Goal: Task Accomplishment & Management: Manage account settings

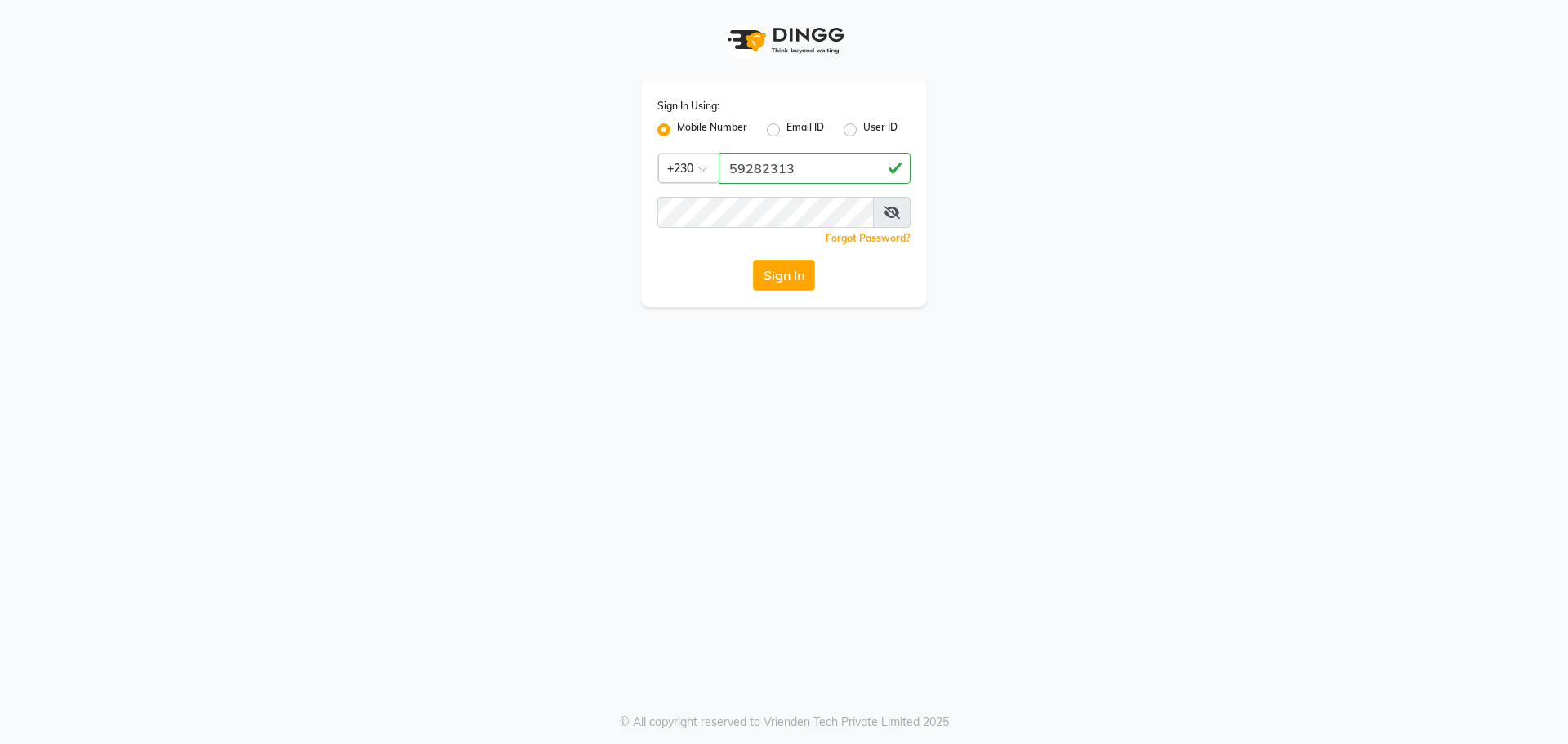
type input "59282313"
click at [753, 260] on button "Sign In" at bounding box center [784, 275] width 62 height 31
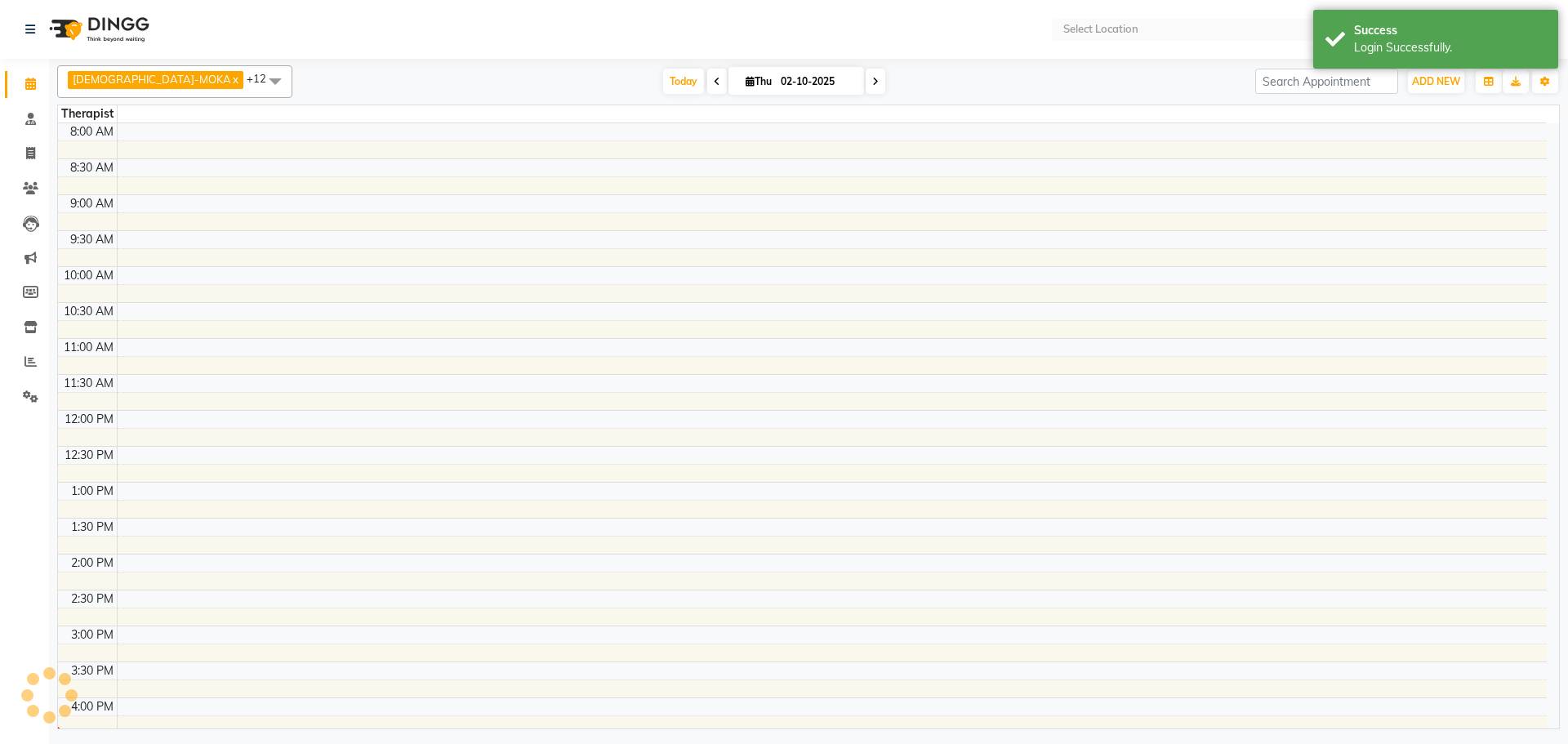
scroll to position [257, 0]
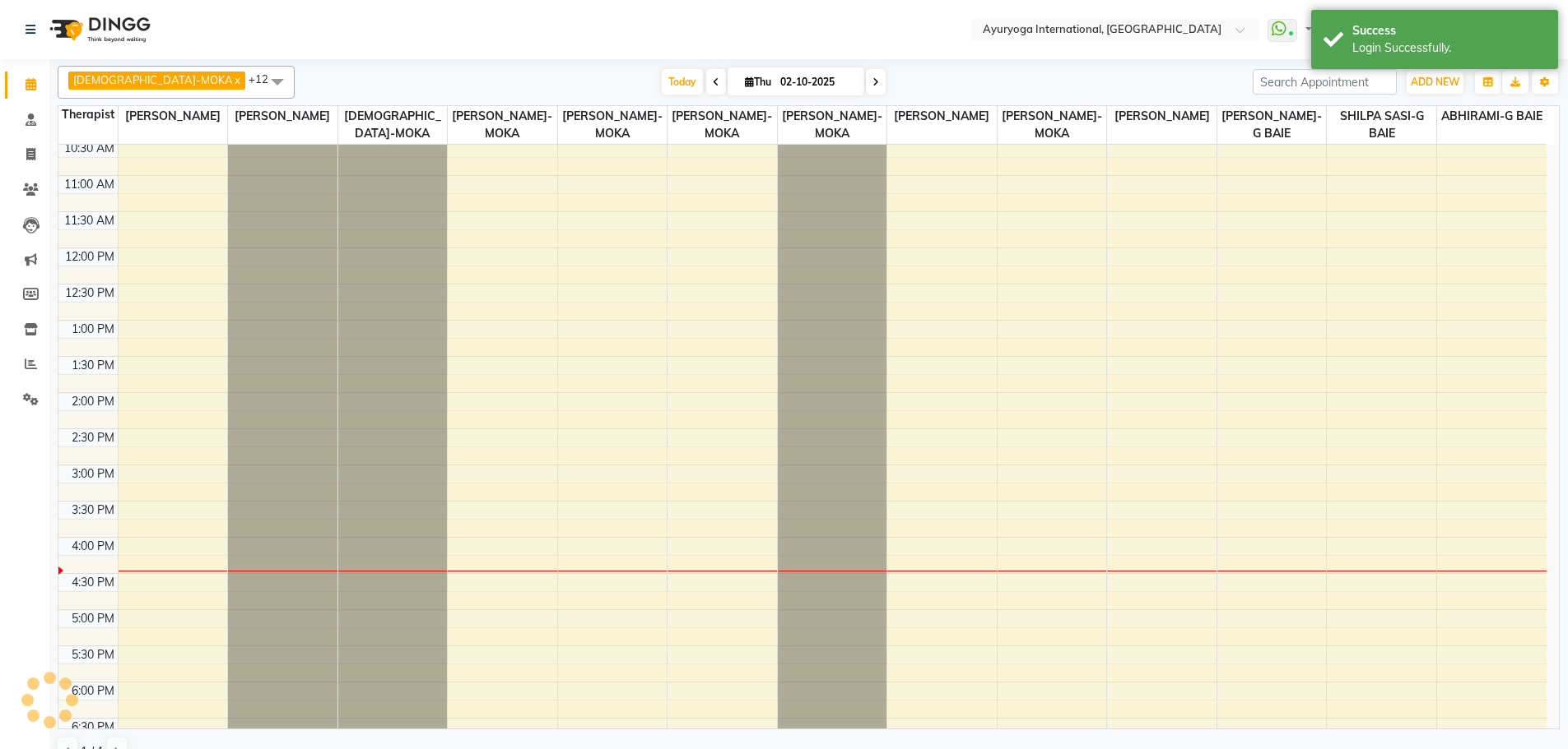
select select "en"
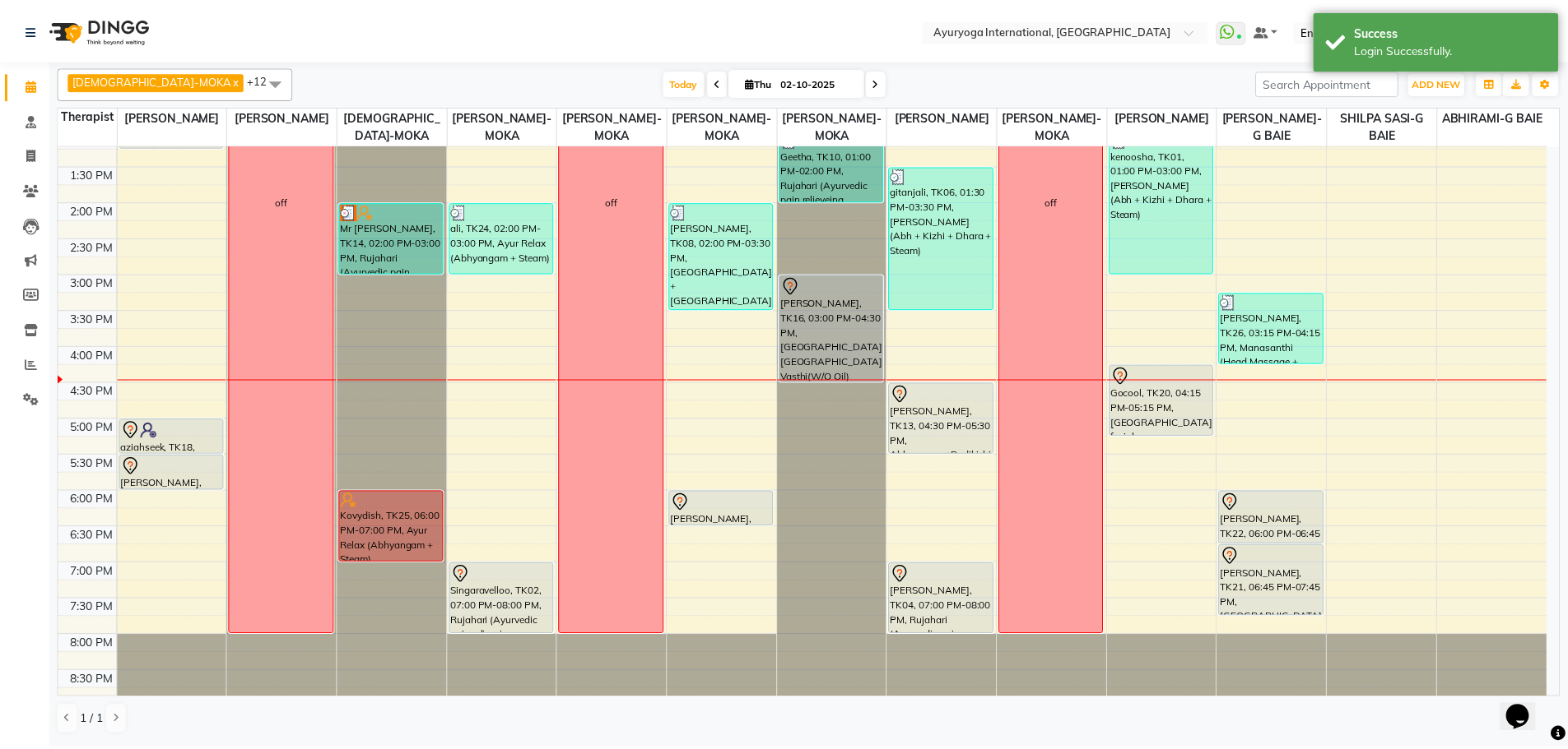
scroll to position [477, 0]
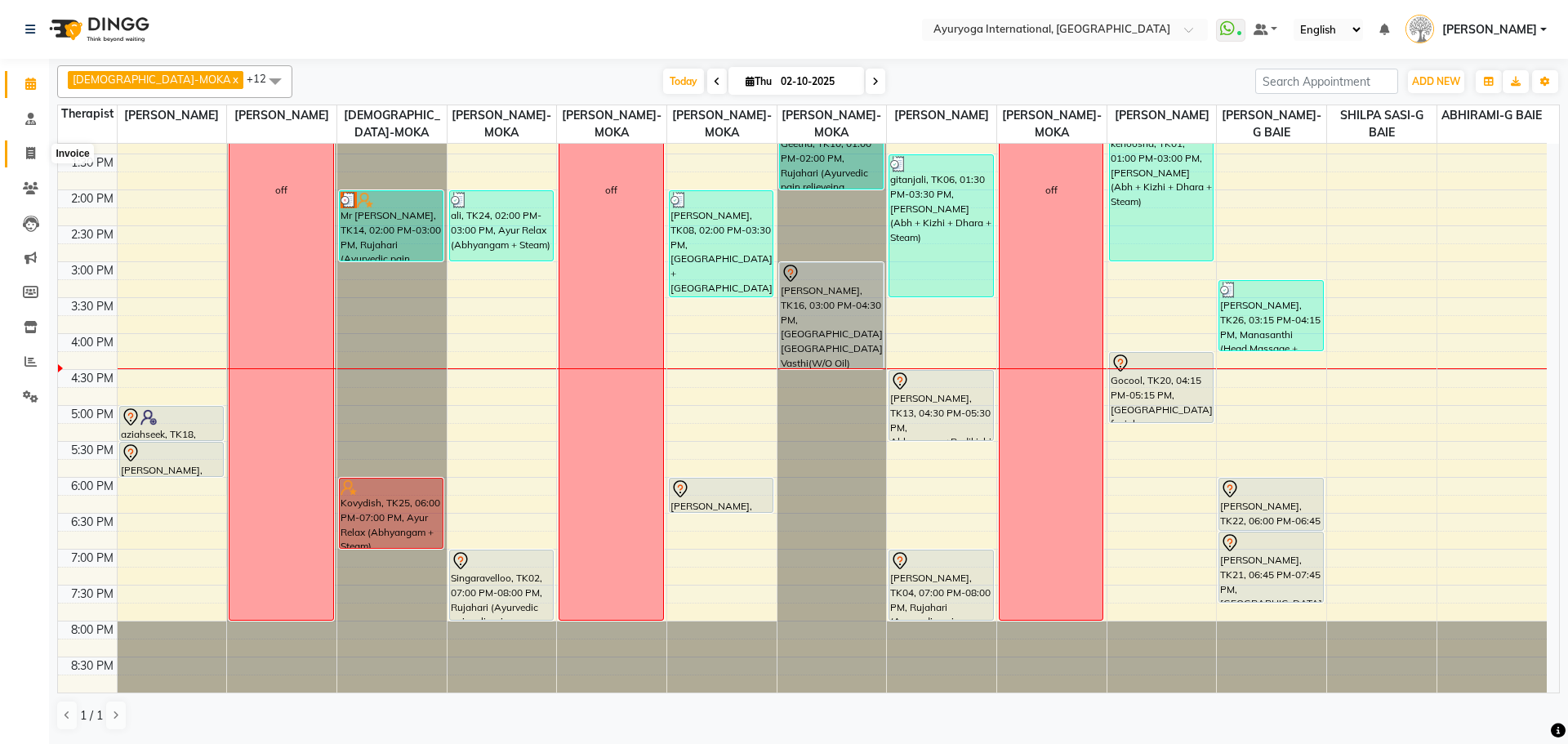
click at [29, 146] on span at bounding box center [31, 154] width 29 height 19
select select "service"
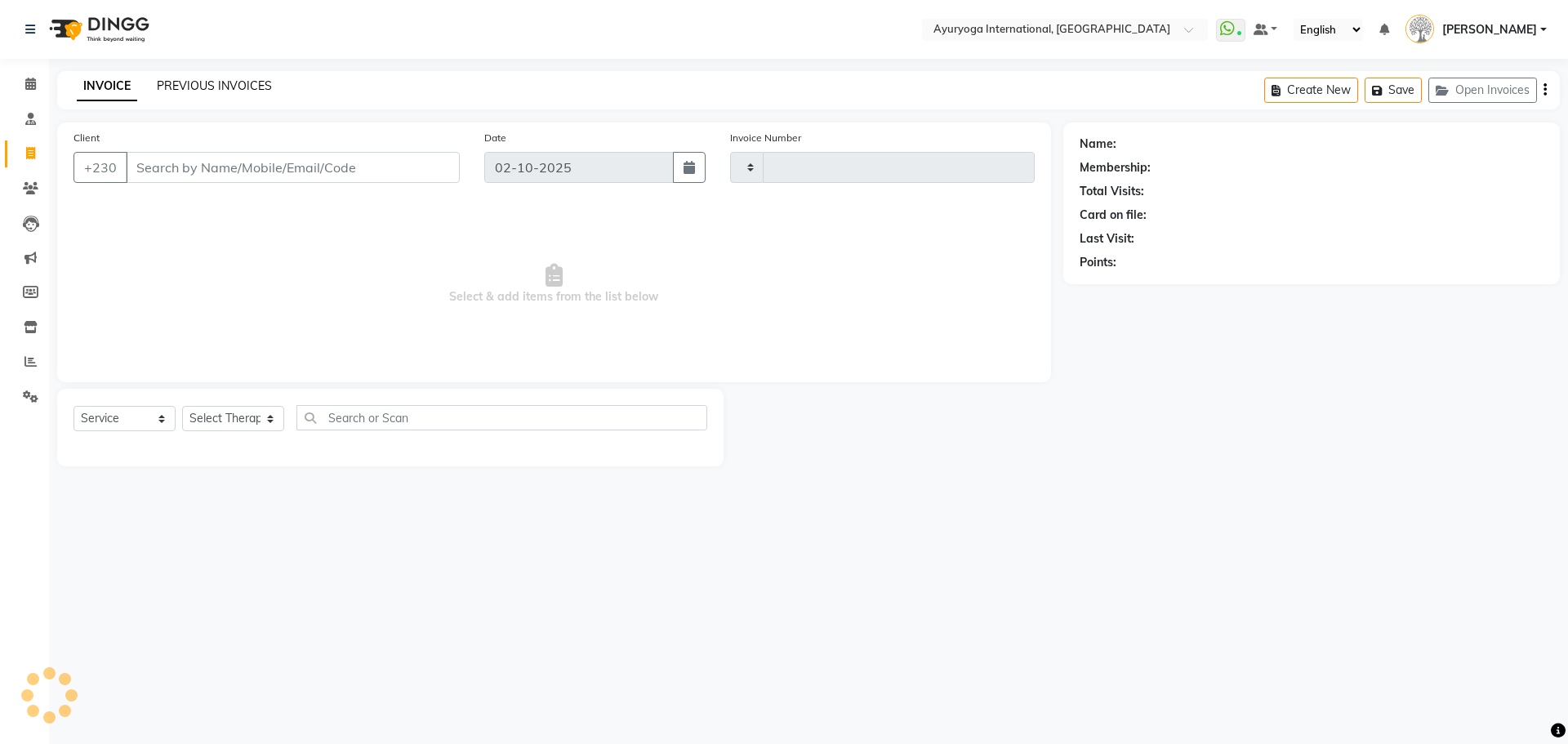
click at [187, 86] on link "PREVIOUS INVOICES" at bounding box center [214, 86] width 115 height 15
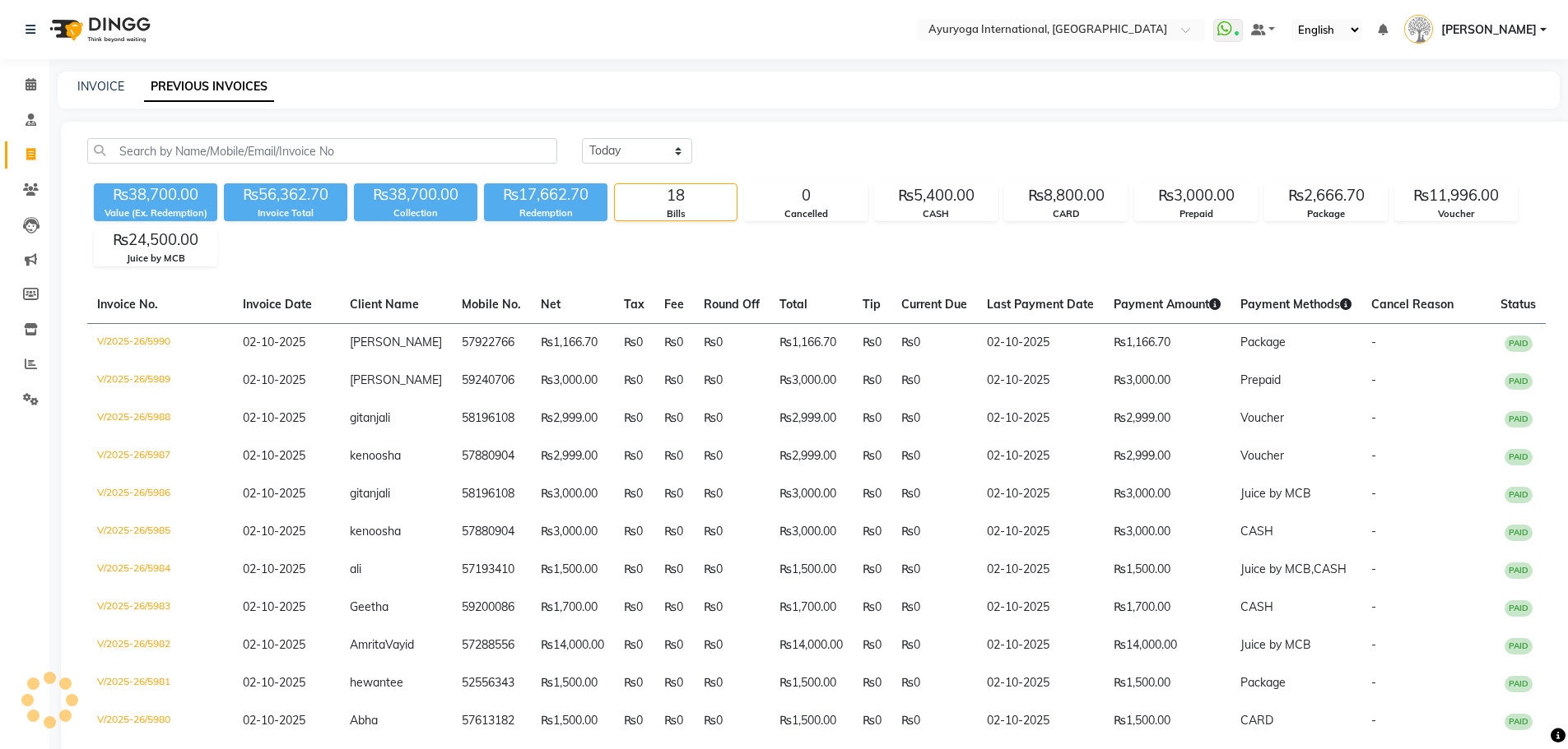
click at [647, 137] on div "[DATE] [DATE] Custom Range ₨38,700.00 Value (Ex. Redemption) ₨56,362.70 Invoice…" at bounding box center [816, 604] width 1511 height 965
click at [657, 151] on select "[DATE] [DATE] Custom Range" at bounding box center [637, 150] width 111 height 25
select select "range"
click at [581, 138] on select "[DATE] [DATE] Custom Range" at bounding box center [637, 150] width 111 height 25
click at [785, 149] on input "02-10-2025" at bounding box center [771, 151] width 115 height 23
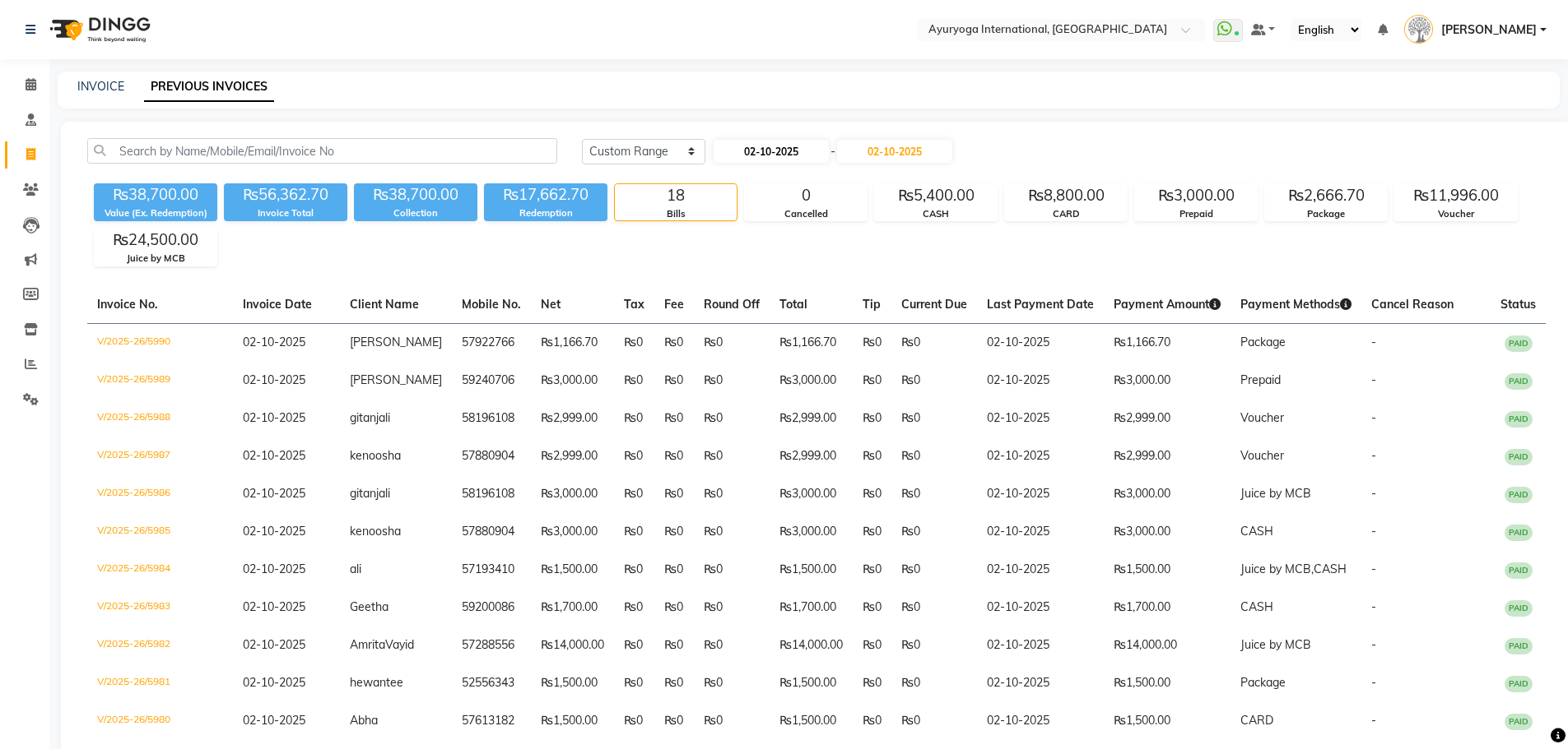
select select "10"
select select "2025"
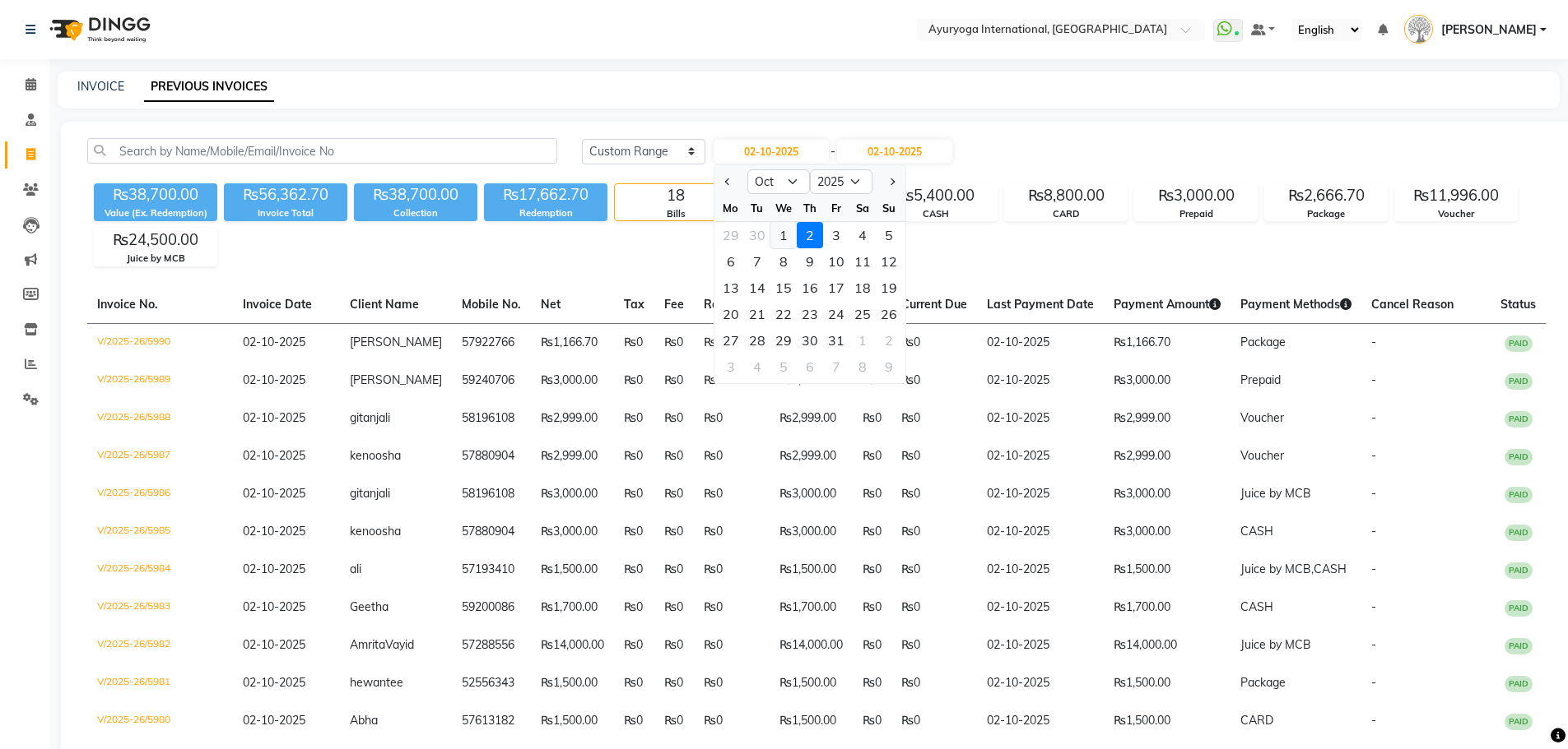
click at [776, 232] on div "1" at bounding box center [783, 235] width 26 height 26
type input "01-10-2025"
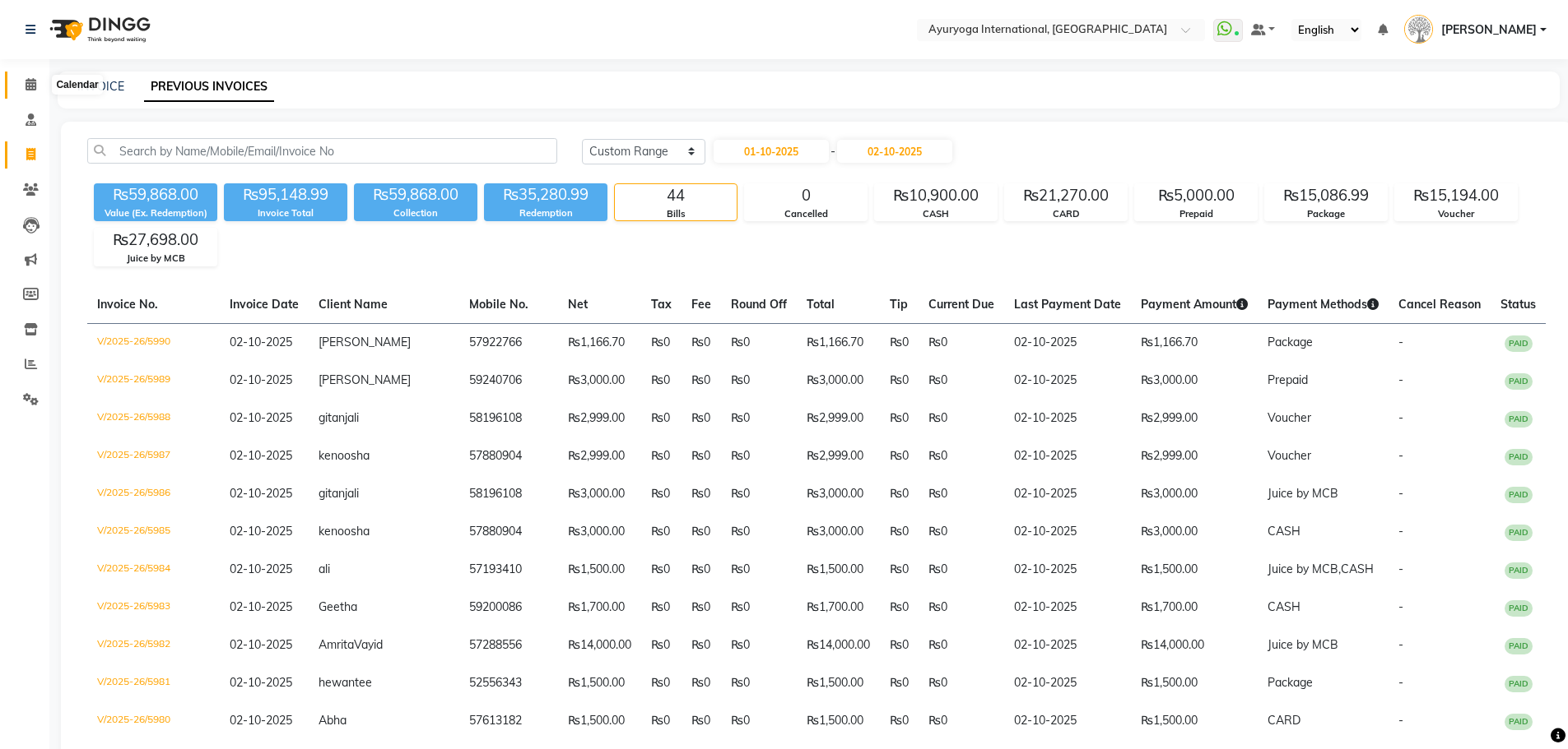
click at [29, 77] on span at bounding box center [31, 85] width 29 height 19
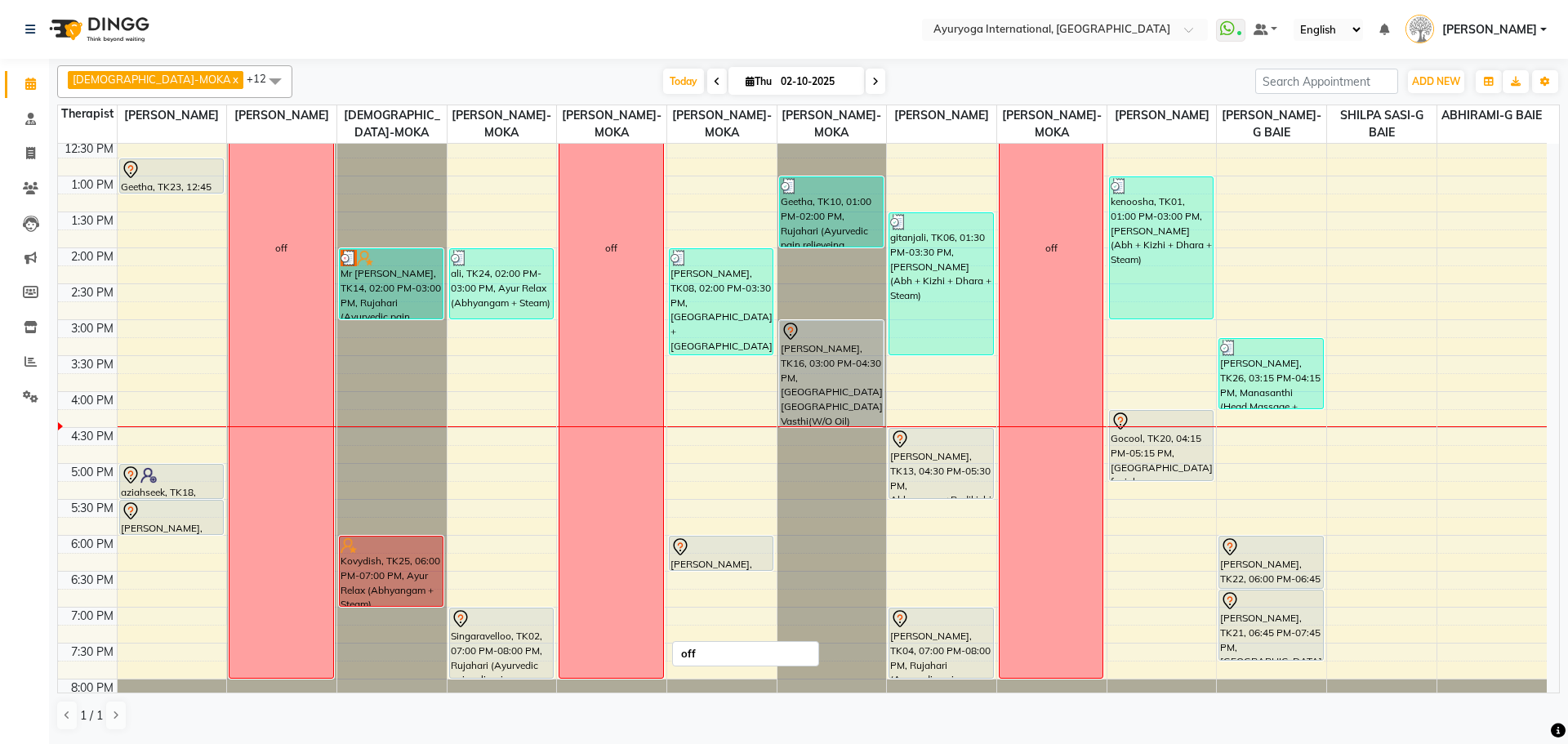
scroll to position [474, 0]
